Goal: Task Accomplishment & Management: Manage account settings

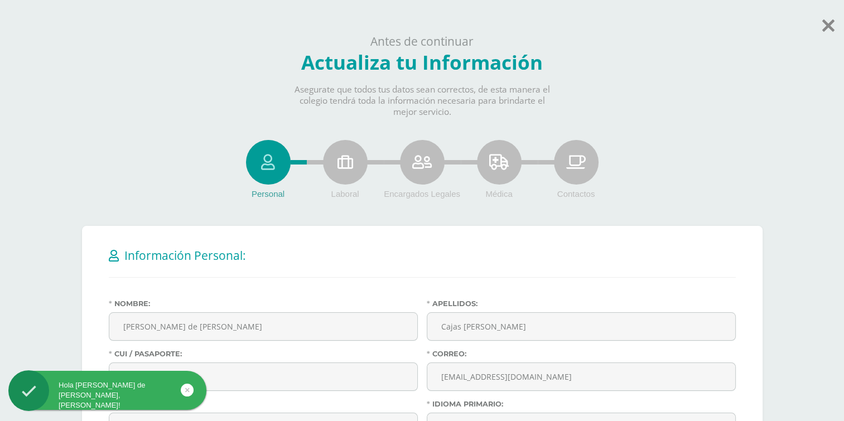
click at [826, 29] on icon at bounding box center [829, 26] width 12 height 20
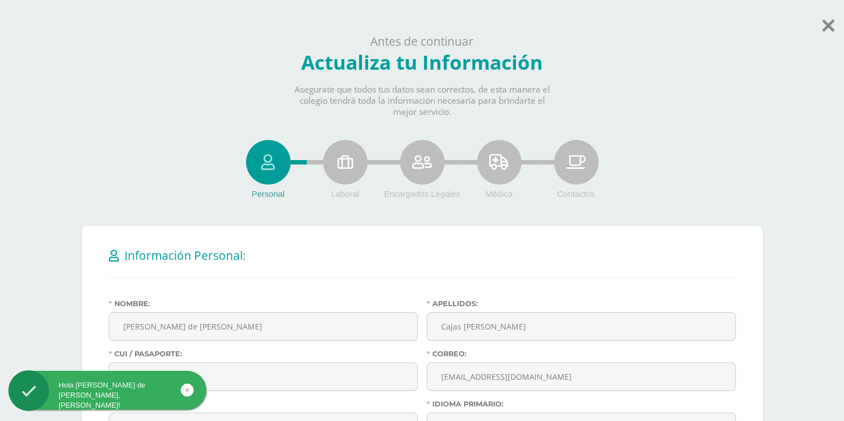
click at [826, 29] on icon at bounding box center [829, 26] width 12 height 20
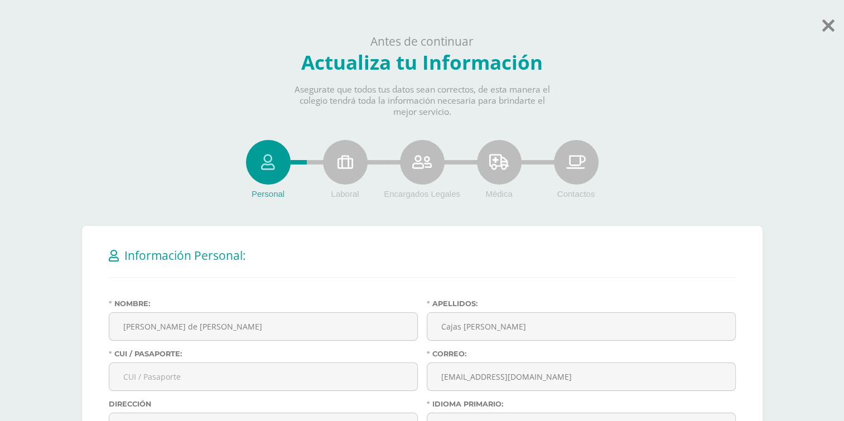
click at [821, 31] on body "Hola Armando de Jesús, bienvenido a Edoo! Antes de continuar Actualiza tu Infor…" at bounding box center [422, 394] width 844 height 789
click at [830, 30] on icon at bounding box center [829, 26] width 12 height 20
click at [830, 19] on icon at bounding box center [829, 26] width 12 height 20
click at [823, 27] on icon at bounding box center [829, 26] width 12 height 20
click at [823, 23] on icon at bounding box center [829, 26] width 12 height 20
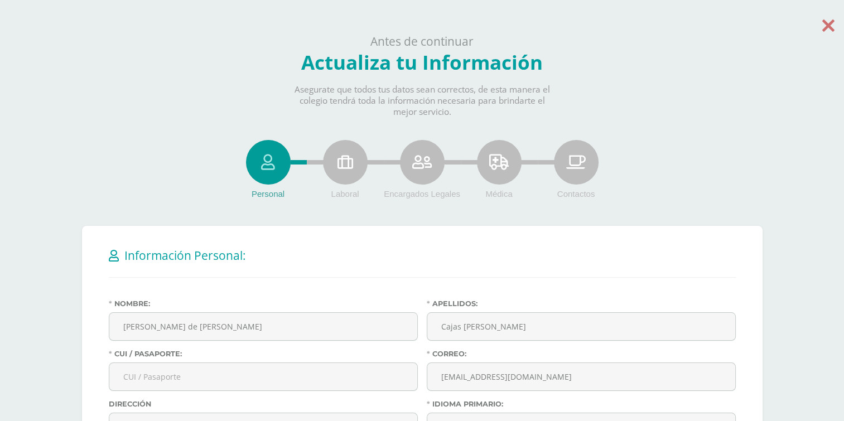
click at [828, 31] on icon at bounding box center [829, 26] width 12 height 20
